Goal: Task Accomplishment & Management: Use online tool/utility

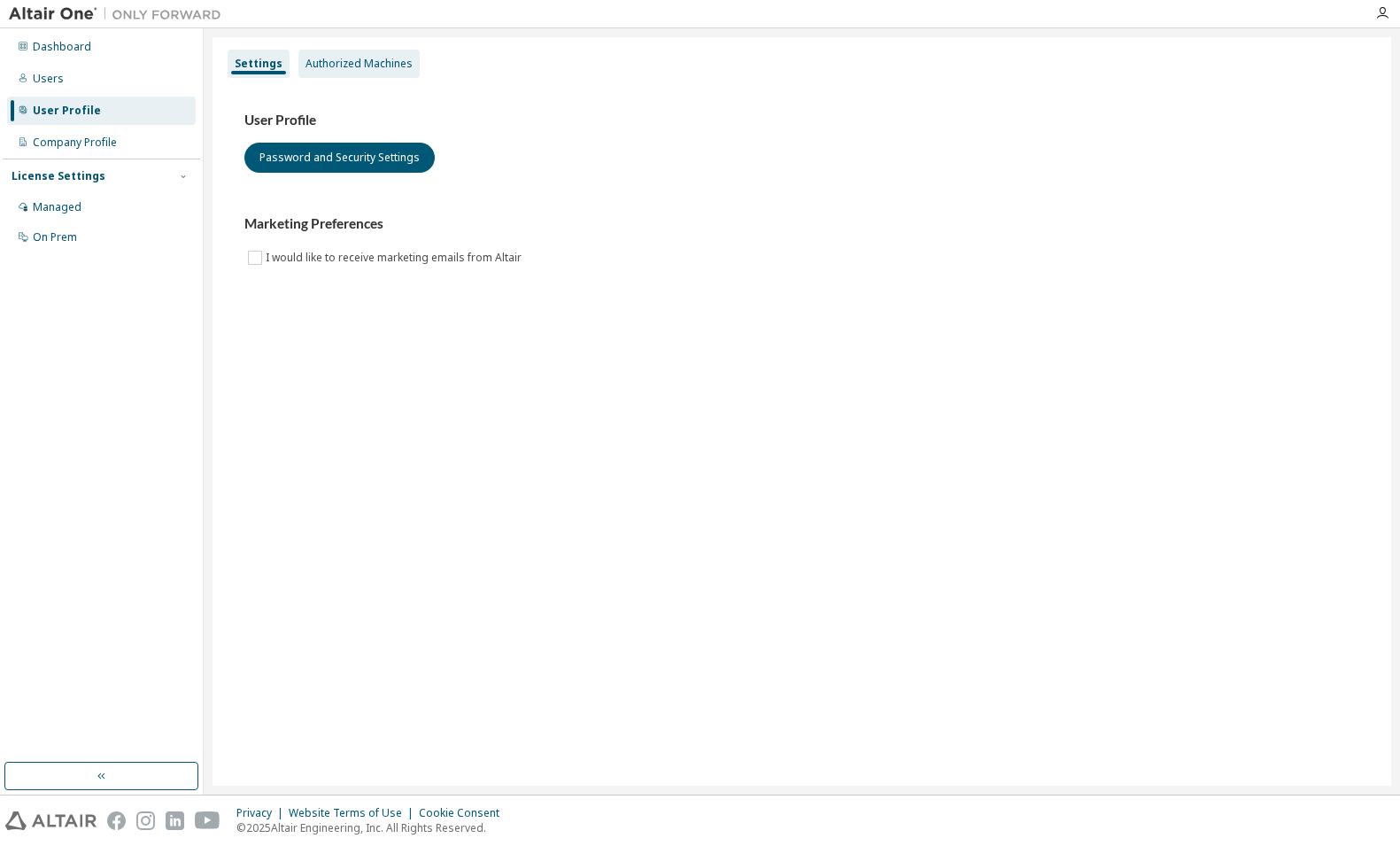
click at [339, 58] on div "Authorized Machines" at bounding box center [359, 63] width 107 height 14
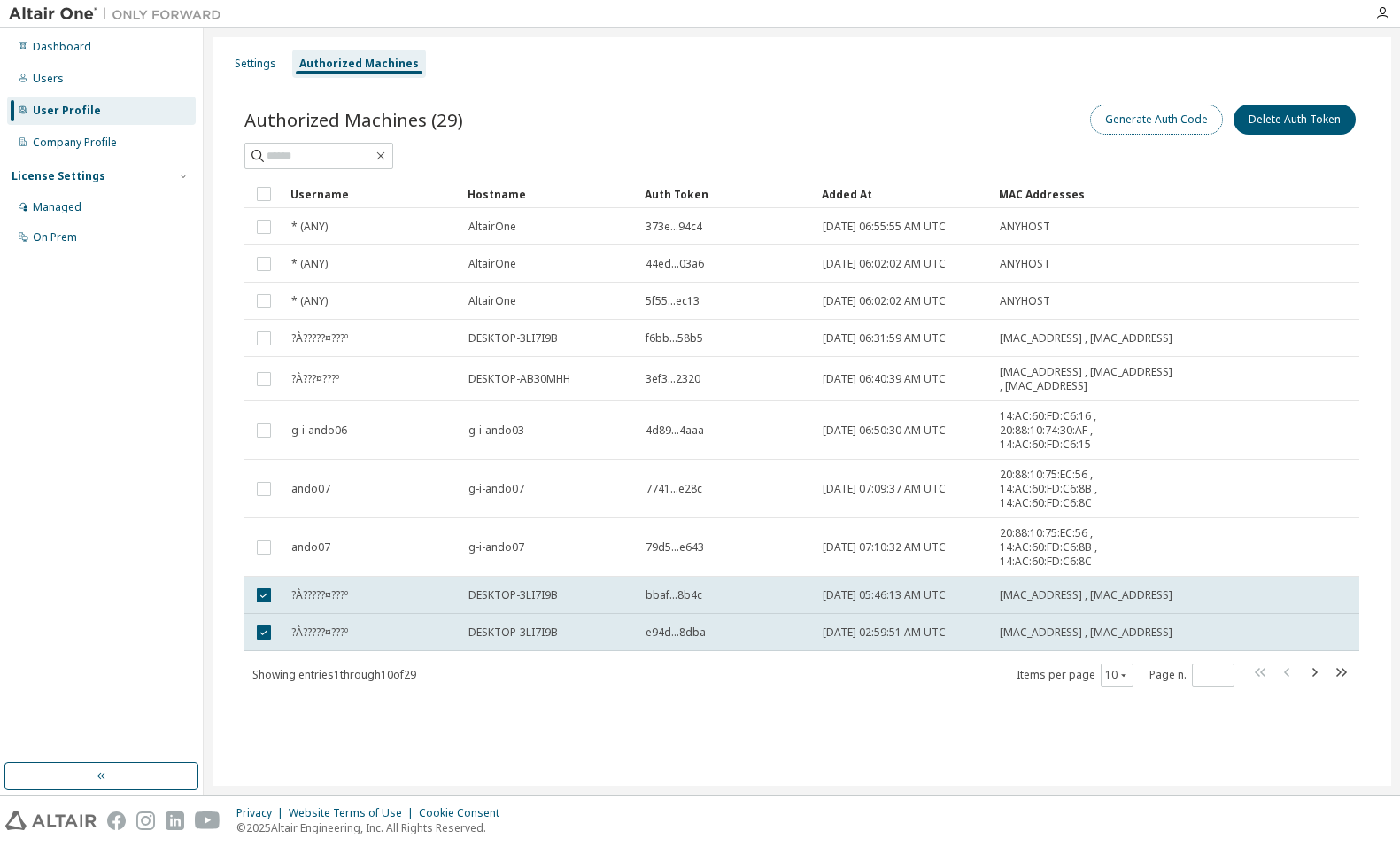
click at [1136, 122] on button "Generate Auth Code" at bounding box center [1156, 120] width 133 height 30
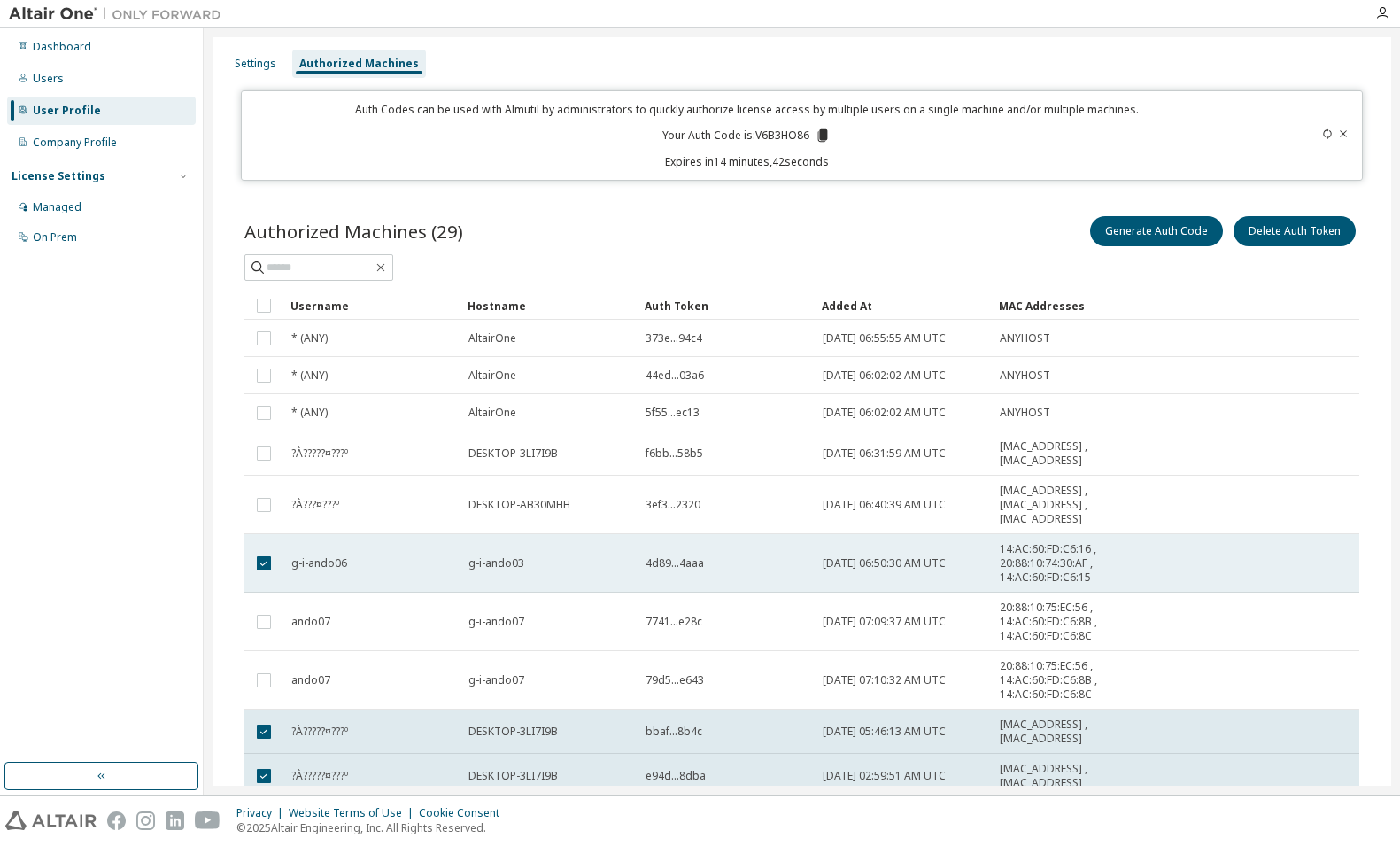
click at [248, 564] on td at bounding box center [263, 563] width 39 height 58
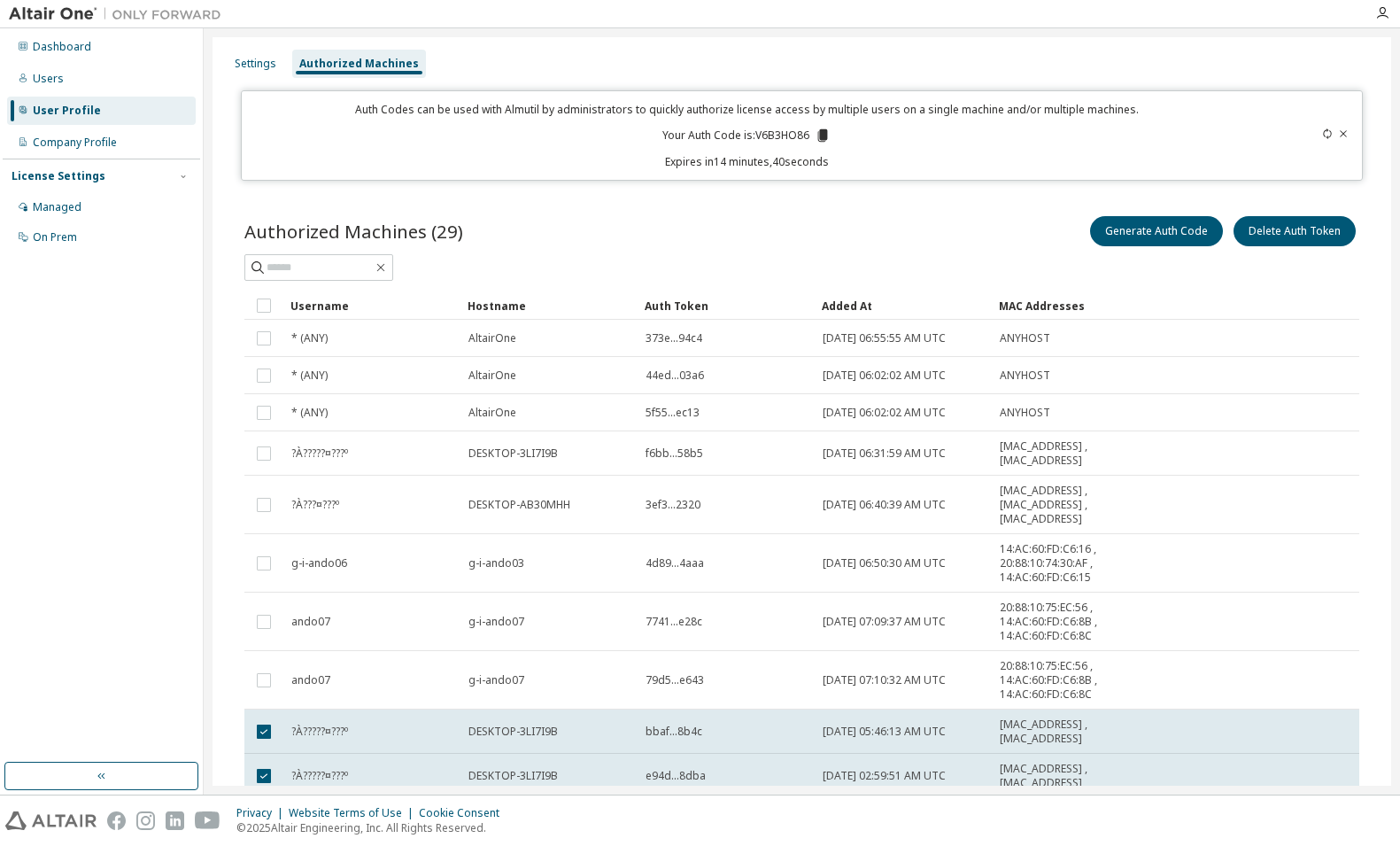
click at [854, 143] on div "Auth Codes can be used with Almutil by administrators to quickly authorize lice…" at bounding box center [748, 135] width 990 height 67
click at [820, 137] on icon at bounding box center [823, 135] width 9 height 12
click at [821, 136] on icon at bounding box center [823, 135] width 9 height 12
click at [124, 630] on div "Dashboard Users User Profile Company Profile License Settings Managed On Prem" at bounding box center [101, 395] width 197 height 729
click at [840, 240] on div "Generate Auth Code Delete Auth Token" at bounding box center [1081, 230] width 558 height 37
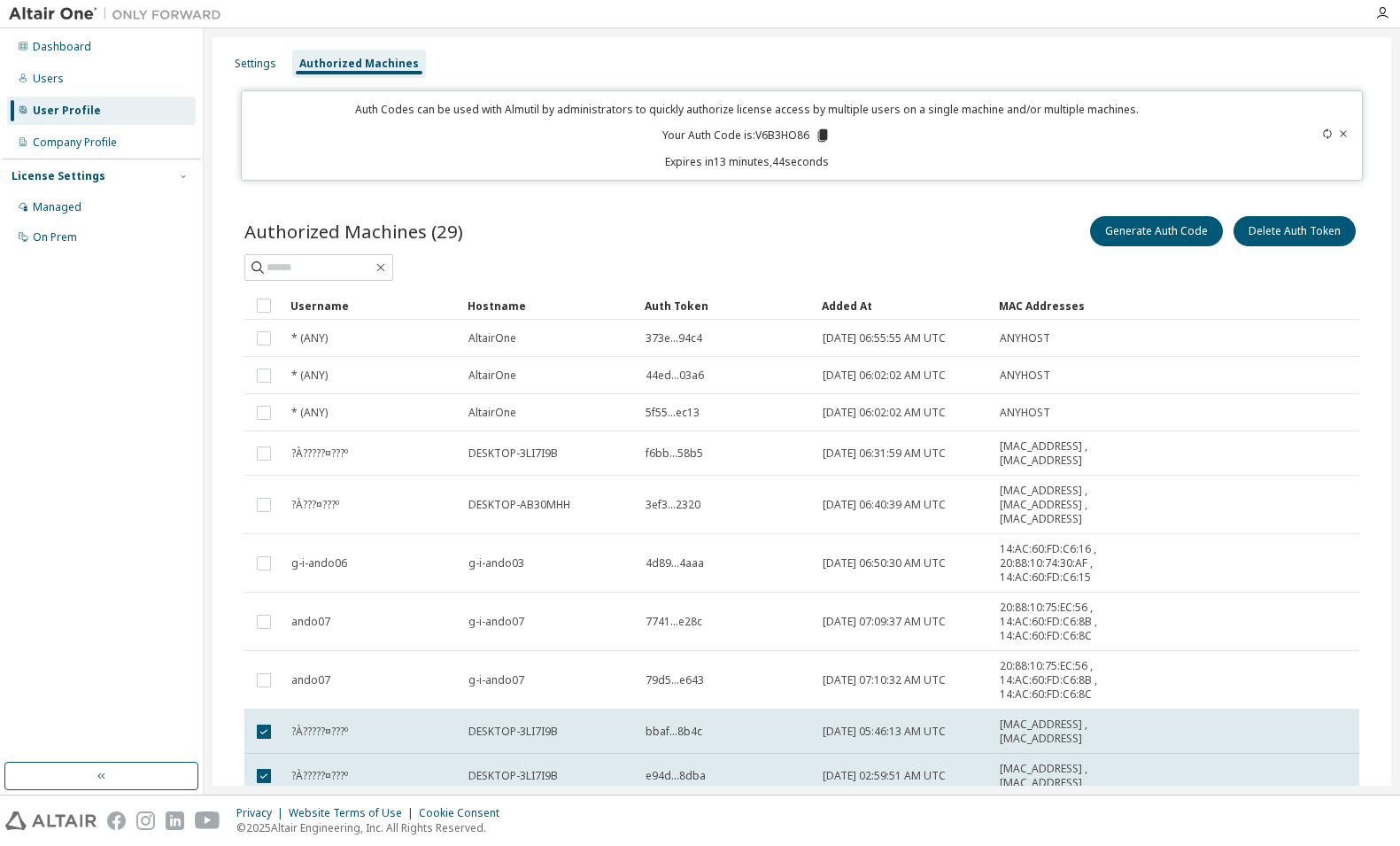
click at [818, 134] on icon at bounding box center [823, 135] width 9 height 12
click at [886, 160] on p "Expires in 13 minutes, 41 seconds" at bounding box center [748, 161] width 990 height 15
click at [818, 132] on icon at bounding box center [823, 135] width 9 height 12
click at [766, 234] on div "Authorized Machines (29) Generate Auth Code Delete Auth Token" at bounding box center [801, 230] width 1114 height 37
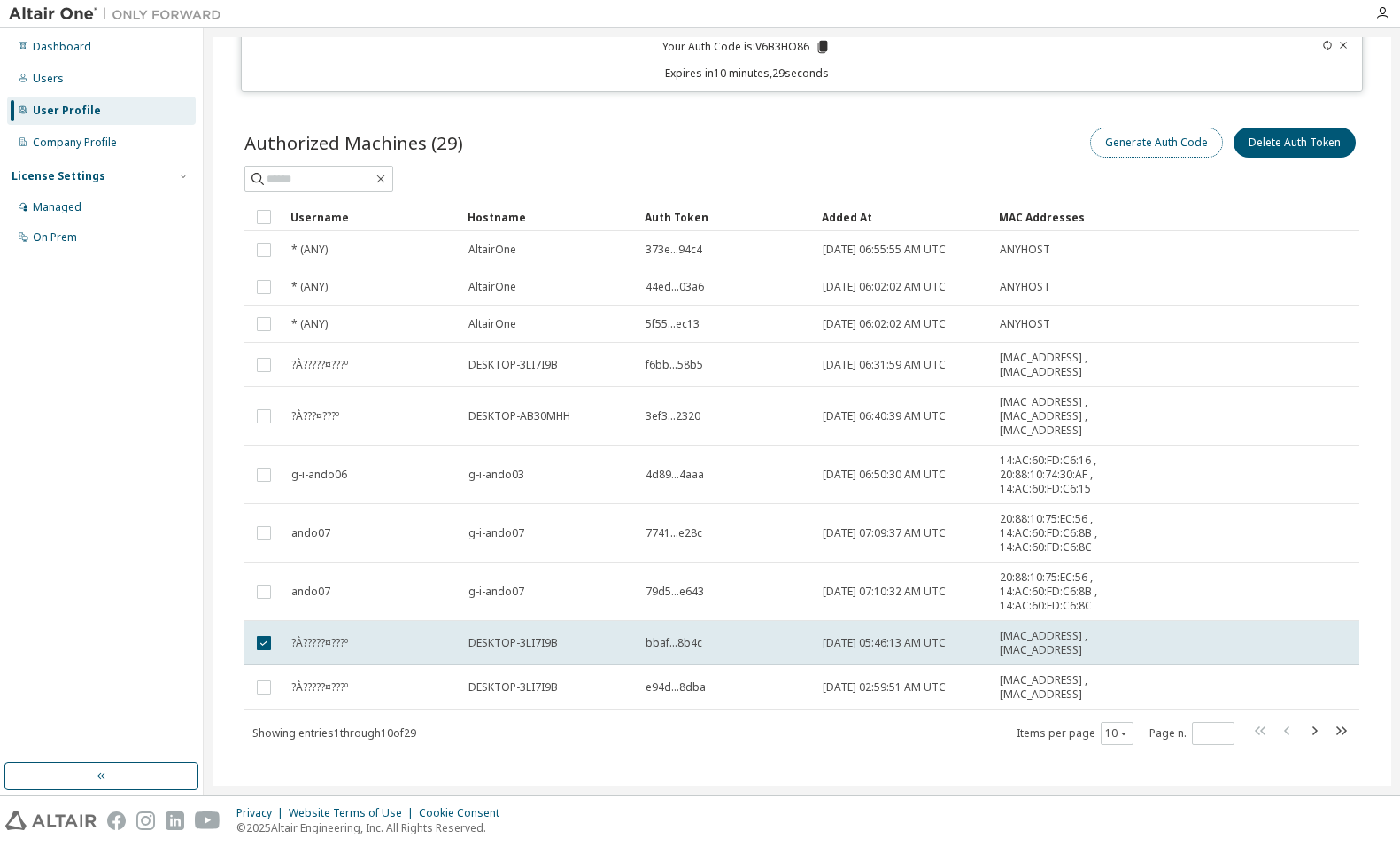
click at [1121, 142] on button "Generate Auth Code" at bounding box center [1156, 142] width 133 height 30
click at [1118, 145] on button "Generate Auth Code" at bounding box center [1156, 142] width 133 height 30
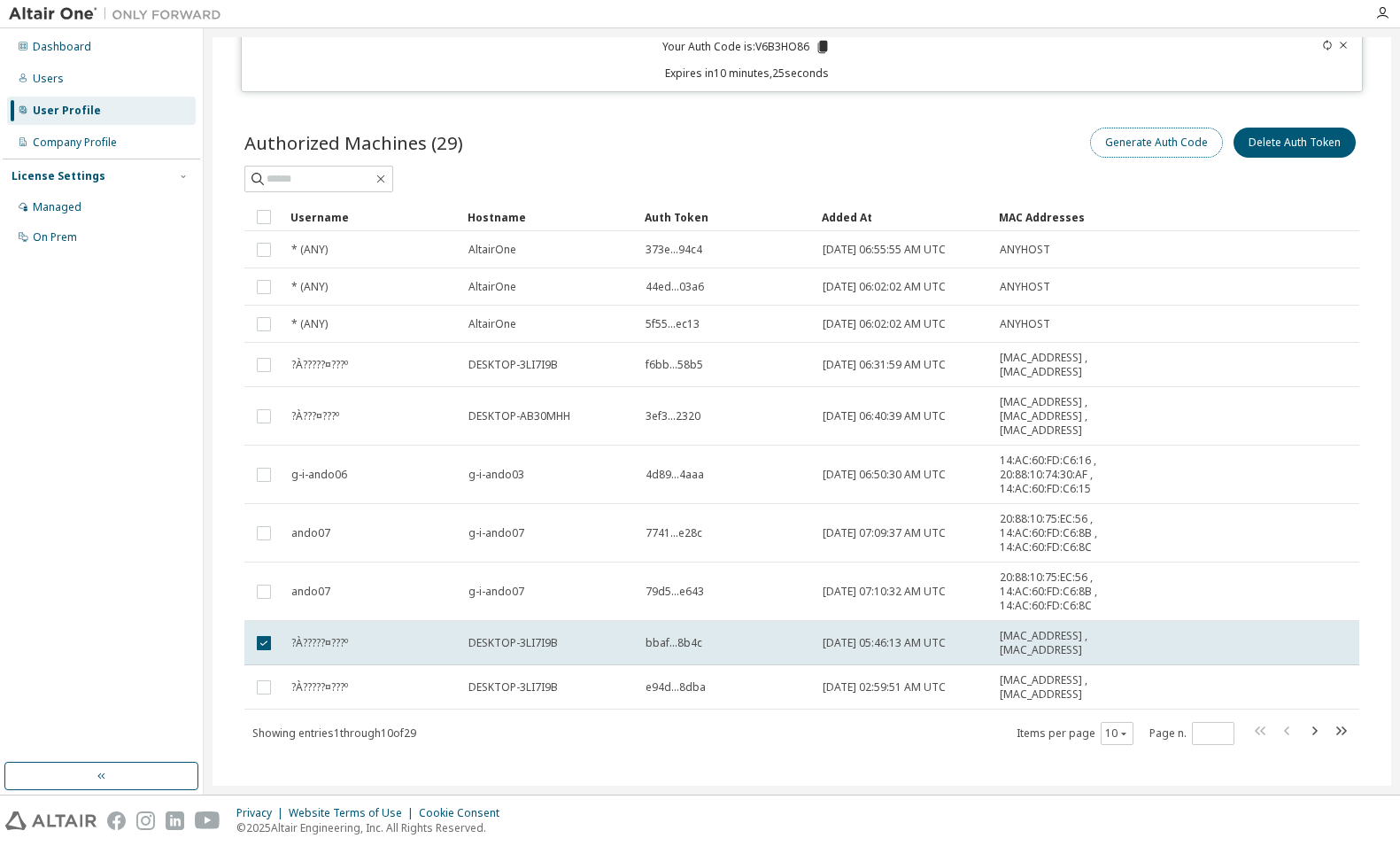
click at [1118, 145] on button "Generate Auth Code" at bounding box center [1156, 142] width 133 height 30
click at [819, 44] on icon at bounding box center [823, 46] width 9 height 12
click at [728, 110] on div "Authorized Machines (29) Generate Auth Code Delete Auth Token Clear Load Save S…" at bounding box center [801, 447] width 1157 height 689
